Goal: Transaction & Acquisition: Purchase product/service

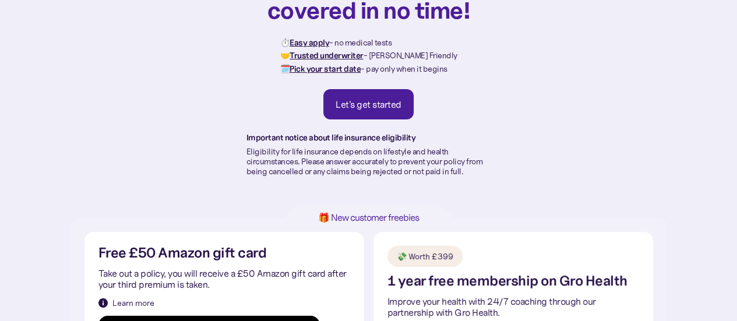
scroll to position [56, 0]
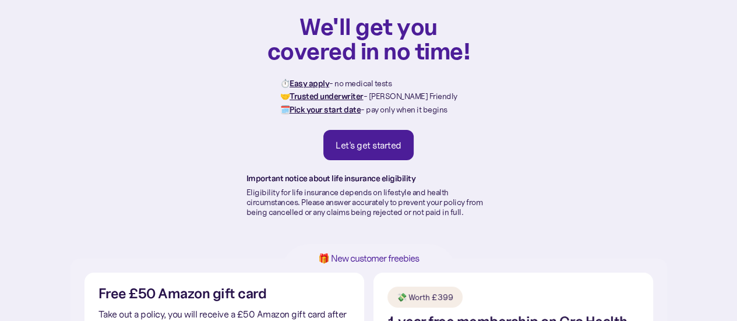
click at [382, 139] on div "Let's get started" at bounding box center [369, 145] width 66 height 12
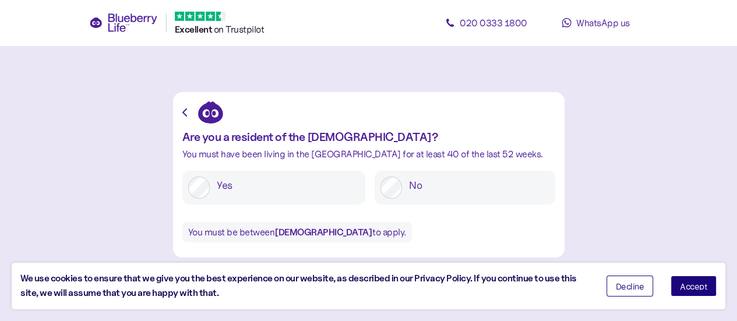
click at [694, 282] on span "Accept" at bounding box center [693, 286] width 27 height 8
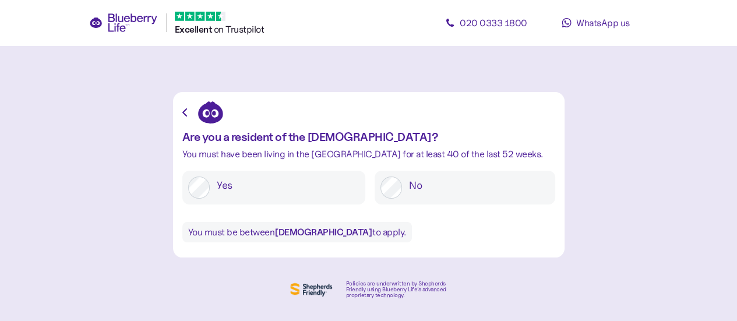
drag, startPoint x: 247, startPoint y: 183, endPoint x: 284, endPoint y: 185, distance: 36.7
click at [248, 185] on label "Yes" at bounding box center [285, 185] width 150 height 17
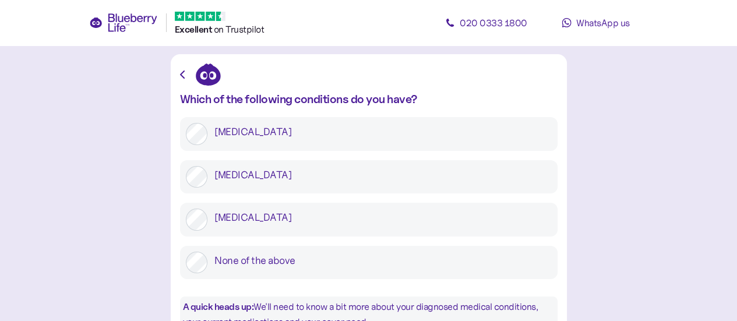
scroll to position [58, 0]
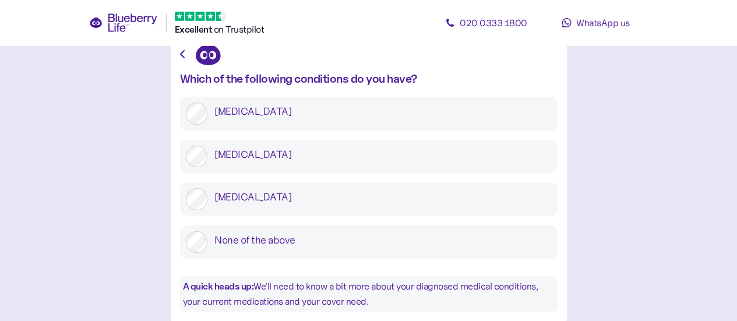
click at [279, 174] on div "[MEDICAL_DATA]" at bounding box center [368, 157] width 377 height 34
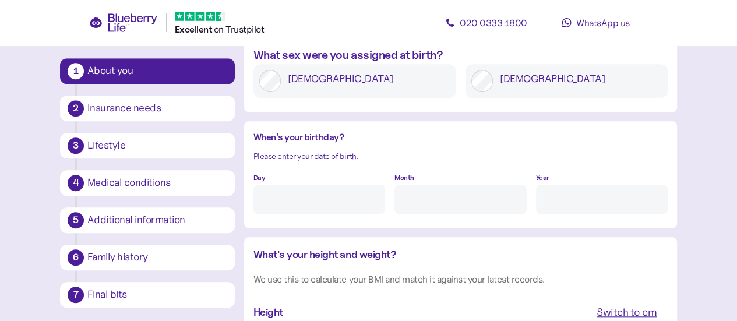
scroll to position [855, 0]
